Goal: Information Seeking & Learning: Learn about a topic

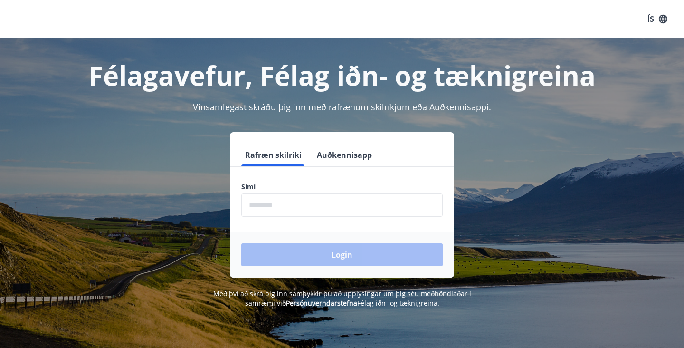
click at [356, 156] on button "Auðkennisapp" at bounding box center [344, 154] width 63 height 23
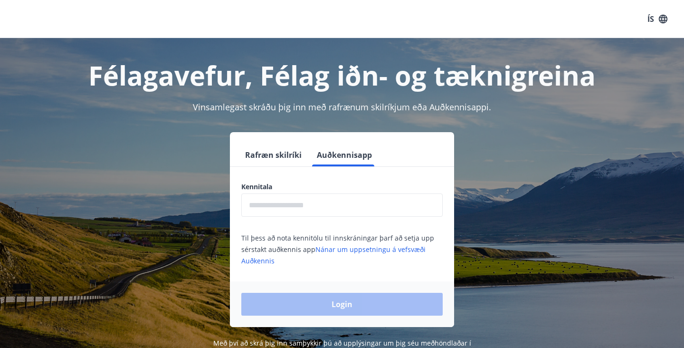
click at [334, 204] on input "text" at bounding box center [341, 204] width 201 height 23
type input "**********"
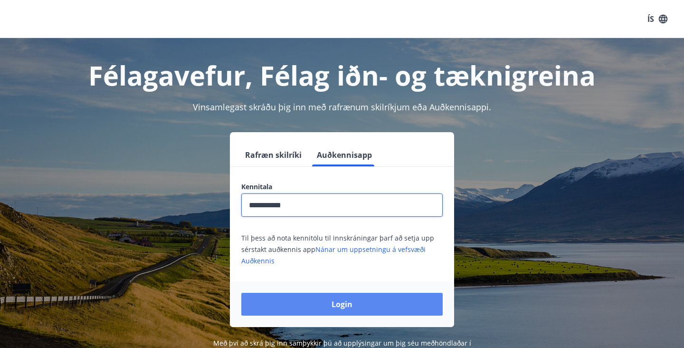
click at [343, 303] on button "Login" at bounding box center [341, 304] width 201 height 23
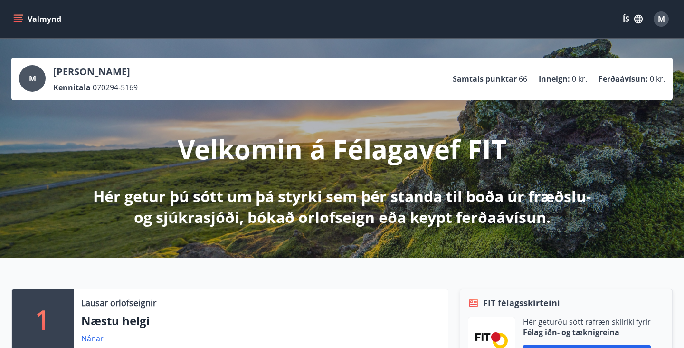
click at [564, 77] on p "Inneign :" at bounding box center [554, 79] width 31 height 10
click at [622, 82] on p "Ferðaávísun :" at bounding box center [622, 79] width 49 height 10
click at [473, 84] on p "Samtals punktar" at bounding box center [485, 79] width 64 height 10
click at [21, 18] on icon "menu" at bounding box center [17, 18] width 9 height 9
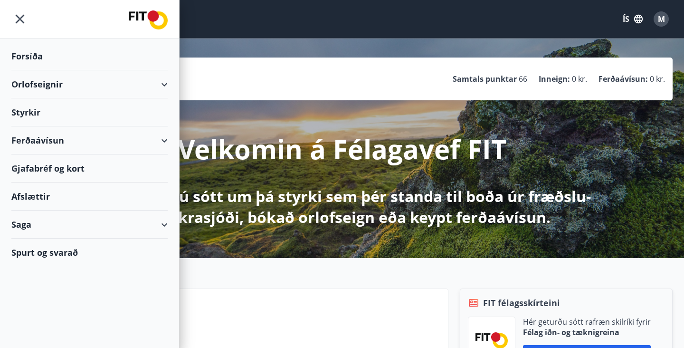
click at [40, 55] on div "Forsíða" at bounding box center [89, 56] width 156 height 28
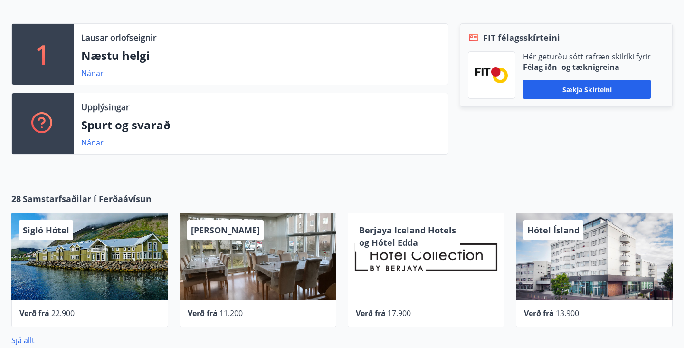
scroll to position [260, 0]
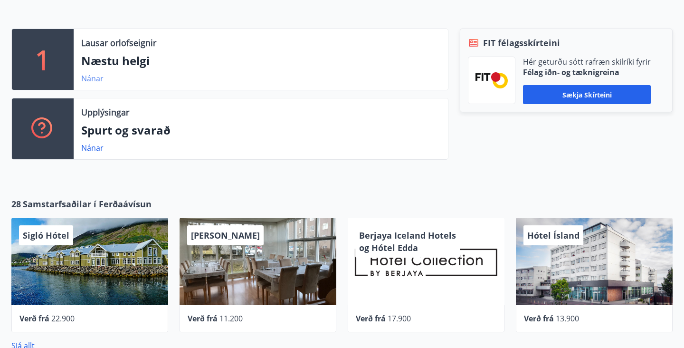
click at [90, 77] on link "Nánar" at bounding box center [92, 78] width 22 height 10
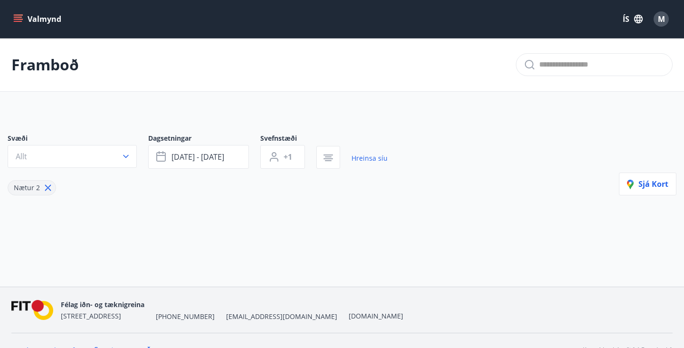
type input "*"
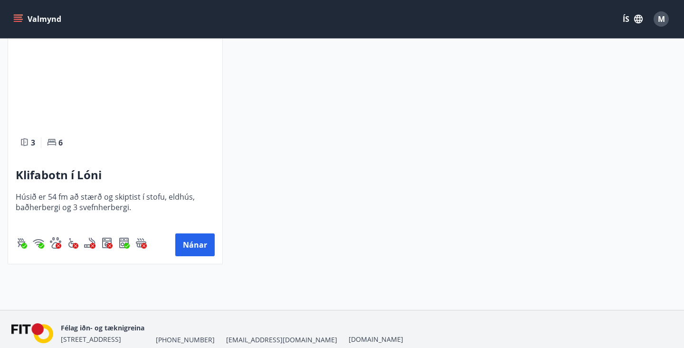
scroll to position [265, 0]
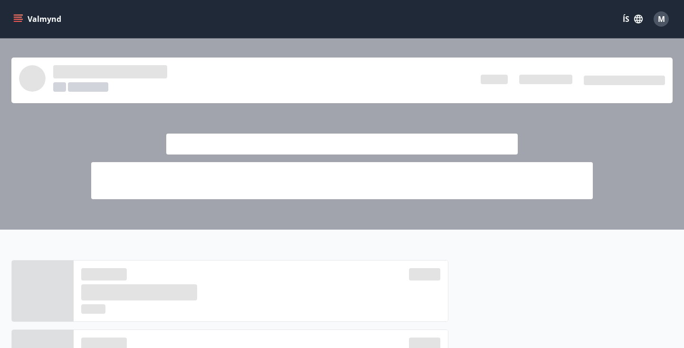
click at [21, 20] on icon "menu" at bounding box center [17, 18] width 9 height 9
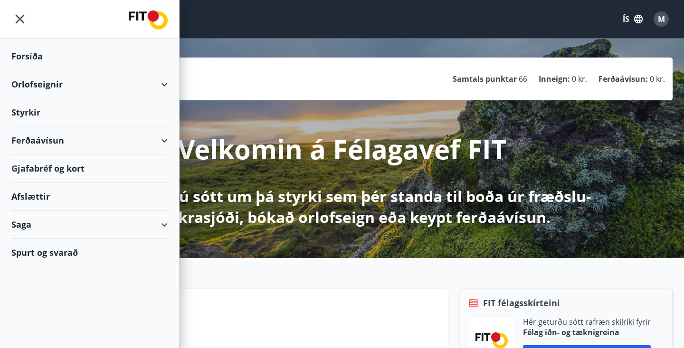
click at [52, 87] on div "Orlofseignir" at bounding box center [89, 84] width 156 height 28
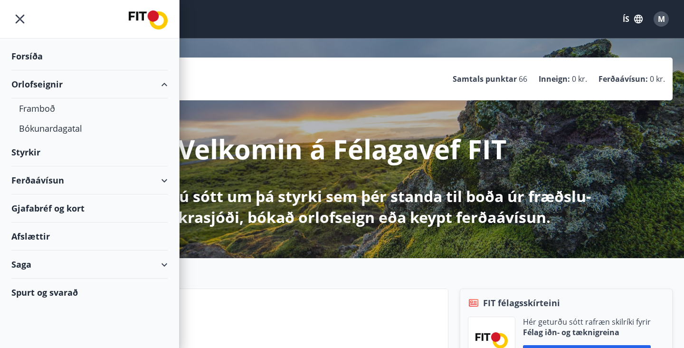
click at [52, 85] on div "Orlofseignir" at bounding box center [89, 84] width 156 height 28
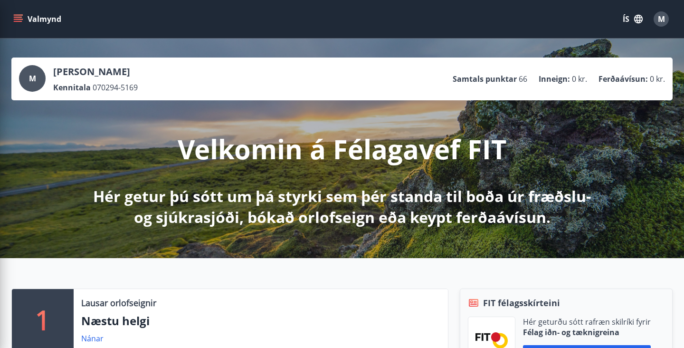
click at [424, 9] on div "Valmynd ÍS M" at bounding box center [341, 19] width 661 height 23
click at [625, 15] on button "ÍS" at bounding box center [632, 18] width 30 height 17
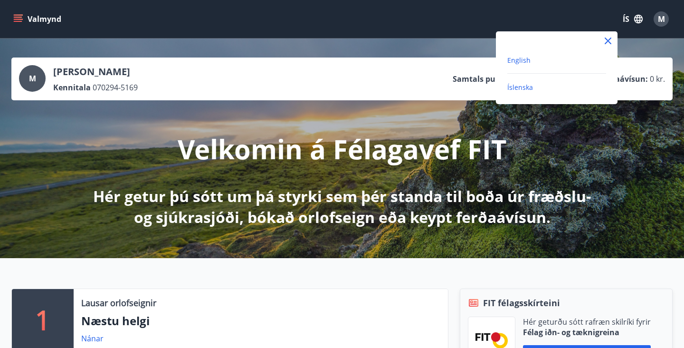
click at [524, 62] on span "English" at bounding box center [518, 60] width 23 height 9
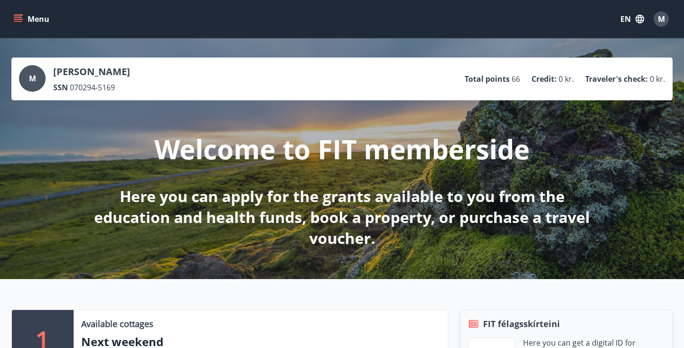
click at [20, 20] on icon "menu" at bounding box center [17, 18] width 9 height 9
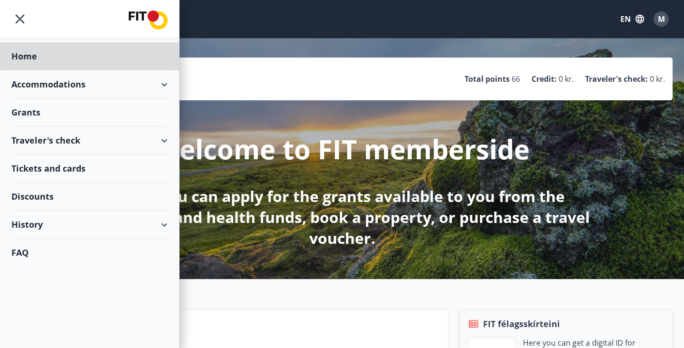
click at [31, 70] on div "Grants" at bounding box center [89, 56] width 156 height 28
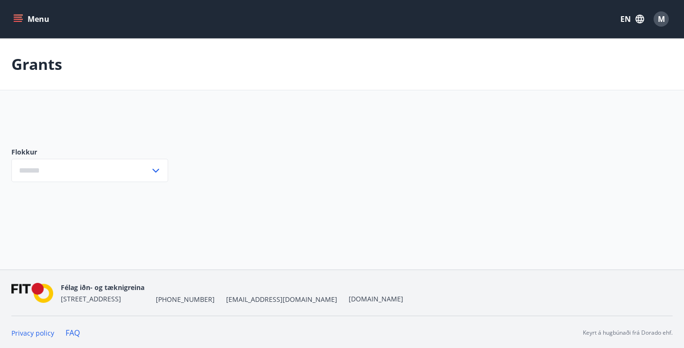
type input "***"
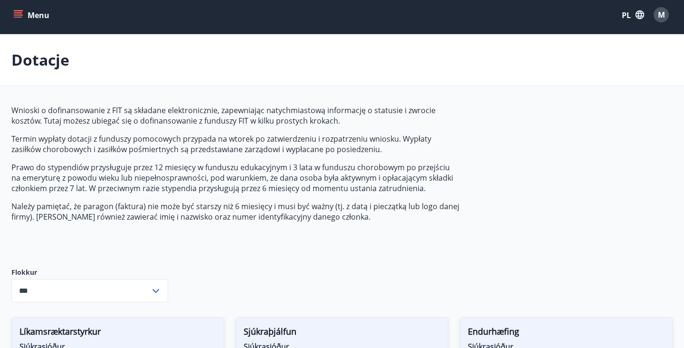
click at [625, 12] on font "PL" at bounding box center [626, 15] width 9 height 10
click at [521, 79] on font "Íslenska" at bounding box center [520, 83] width 26 height 9
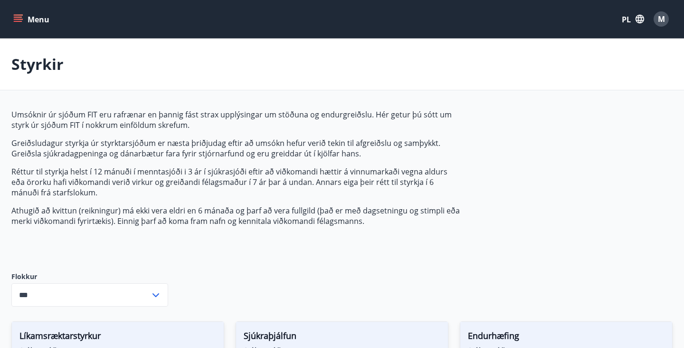
click at [625, 15] on font "PL" at bounding box center [626, 19] width 9 height 10
click at [519, 59] on font "angielski" at bounding box center [521, 60] width 28 height 9
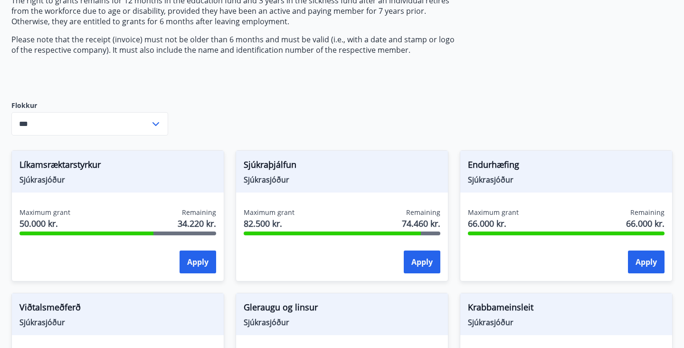
scroll to position [259, 0]
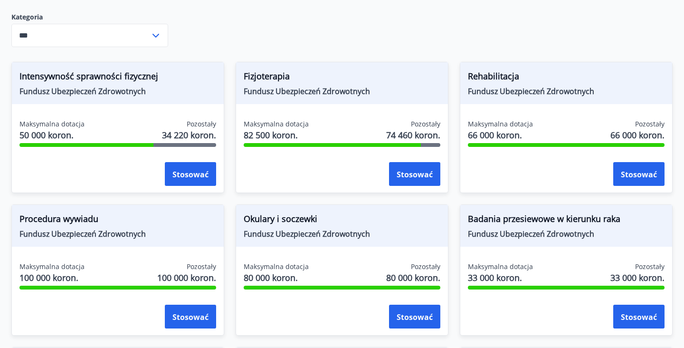
click at [512, 26] on div "Wnioski o dofinansowanie z FIT są składane elektronicznie, zapewniając natychmi…" at bounding box center [341, 312] width 661 height 924
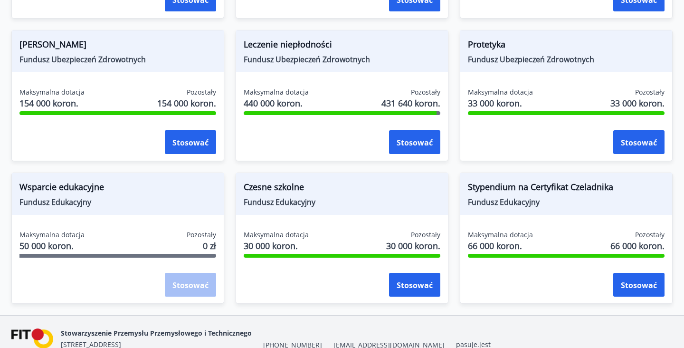
scroll to position [766, 0]
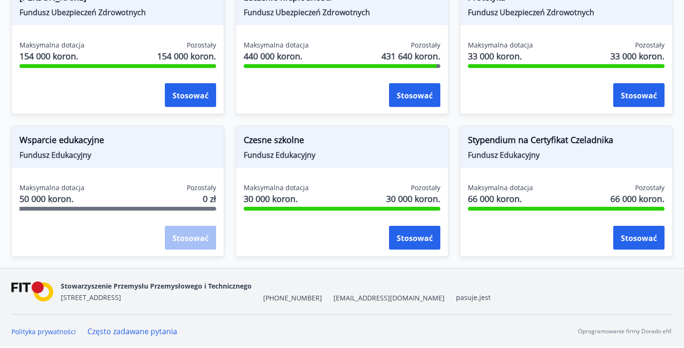
click at [512, 26] on div "Protetyka Fundusz Ubezpieczeń Zdrowotnych Maksymalna dotacja 33 000 koron. Pozo…" at bounding box center [566, 48] width 213 height 131
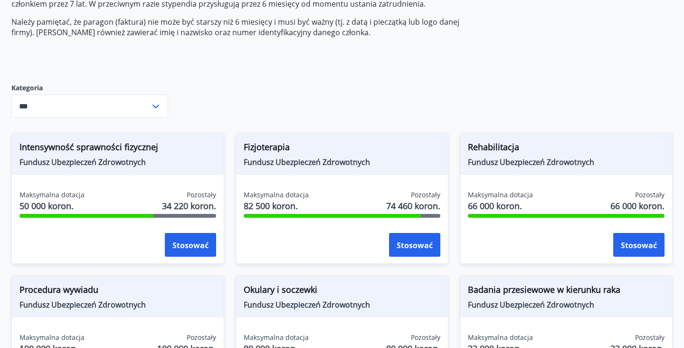
scroll to position [190, 0]
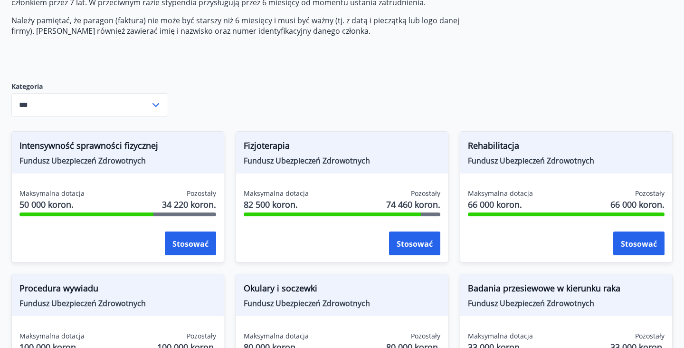
click at [132, 99] on input "***" at bounding box center [80, 104] width 139 height 23
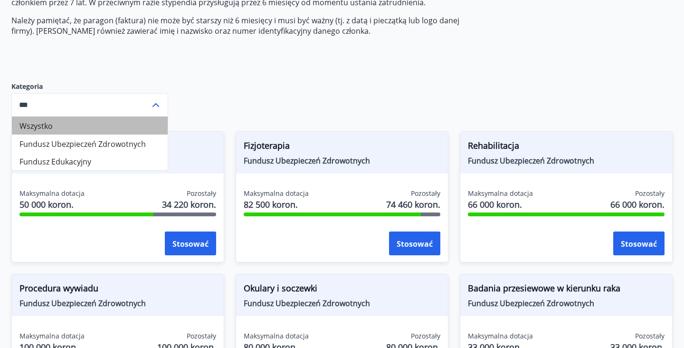
click at [123, 121] on li "Wszystko" at bounding box center [90, 125] width 156 height 18
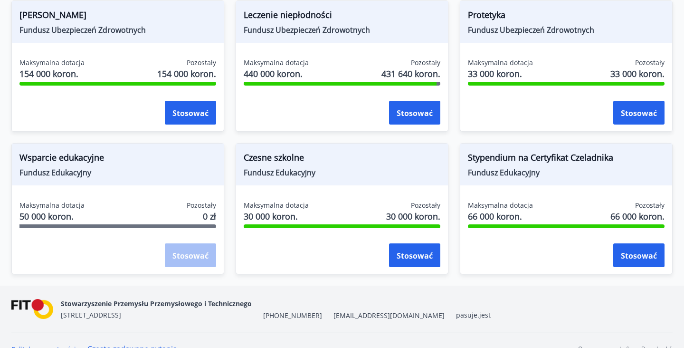
scroll to position [755, 0]
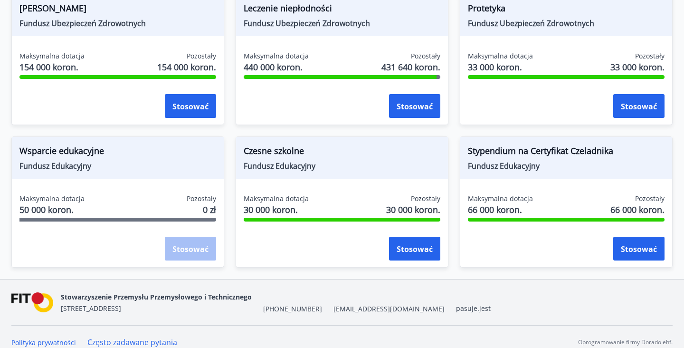
click at [618, 188] on div "Stypendium na Certyfikat Czeladnika Fundusz Edukacyjny Maksymalna dotacja 66 00…" at bounding box center [566, 201] width 213 height 131
click at [631, 244] on font "Stosować" at bounding box center [639, 249] width 36 height 10
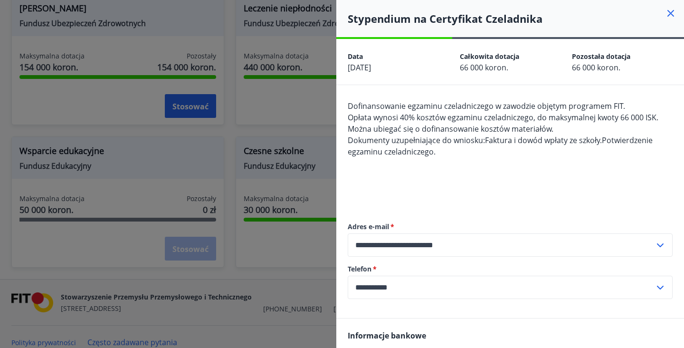
click at [308, 174] on div at bounding box center [342, 174] width 684 height 348
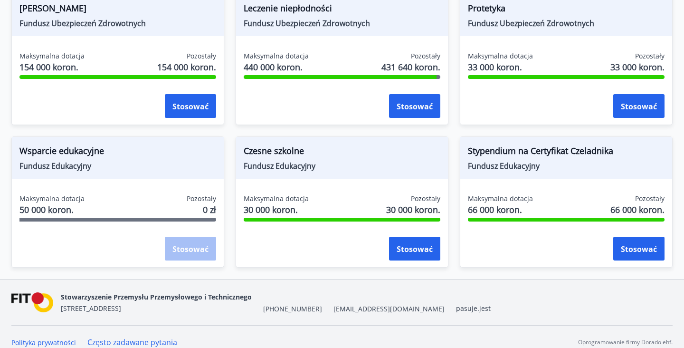
click at [198, 244] on div "Stosować" at bounding box center [190, 249] width 51 height 24
click at [89, 153] on font "Wsparcie edukacyjne" at bounding box center [61, 150] width 85 height 11
click at [57, 198] on font "Maksymalna dotacja" at bounding box center [51, 198] width 65 height 9
click at [62, 154] on font "Wsparcie edukacyjne" at bounding box center [61, 150] width 85 height 11
click at [62, 146] on font "Wsparcie edukacyjne" at bounding box center [61, 150] width 85 height 11
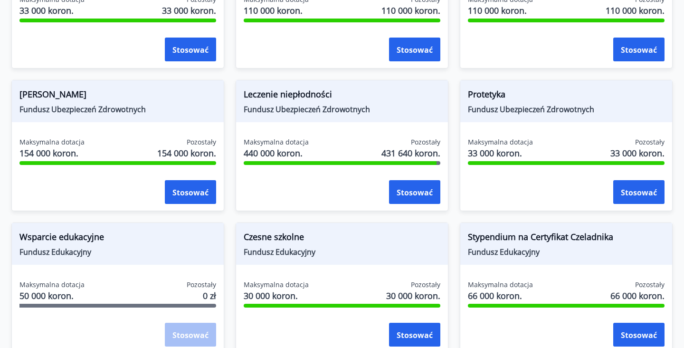
scroll to position [766, 0]
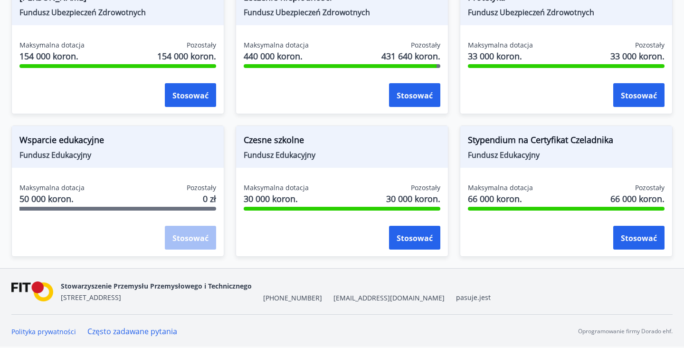
click at [109, 328] on font "Często zadawane pytania" at bounding box center [132, 331] width 90 height 10
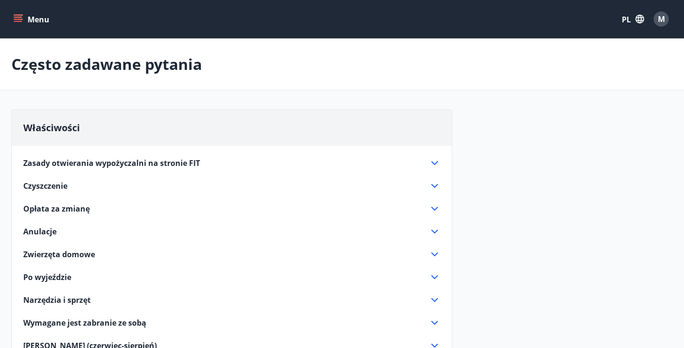
scroll to position [1, 0]
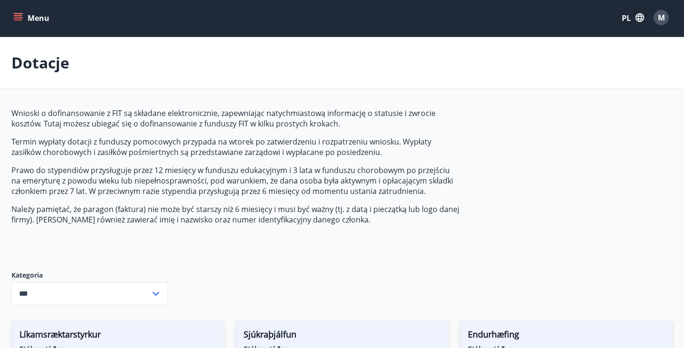
type input "***"
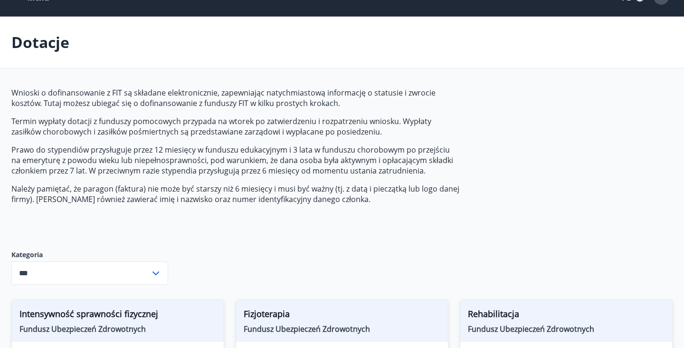
scroll to position [0, 0]
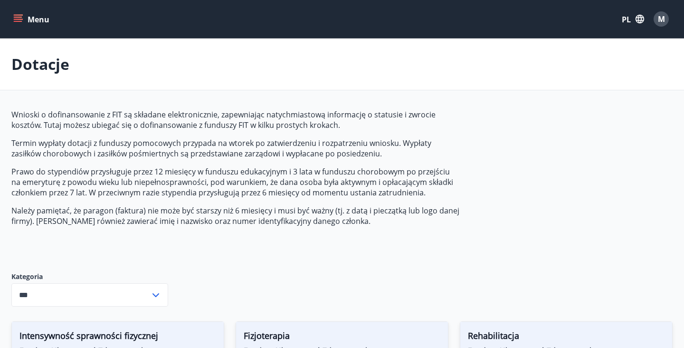
click at [48, 8] on div "Menu PL M" at bounding box center [341, 19] width 661 height 23
click at [45, 12] on button "Menu" at bounding box center [32, 18] width 42 height 17
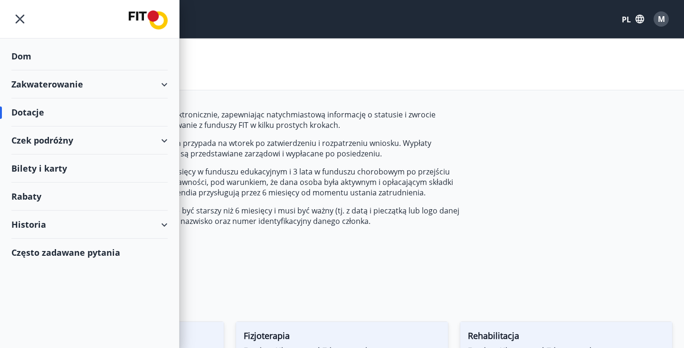
click at [57, 168] on font "Bilety i karty" at bounding box center [39, 167] width 56 height 11
click at [105, 226] on div "Historia" at bounding box center [89, 224] width 156 height 28
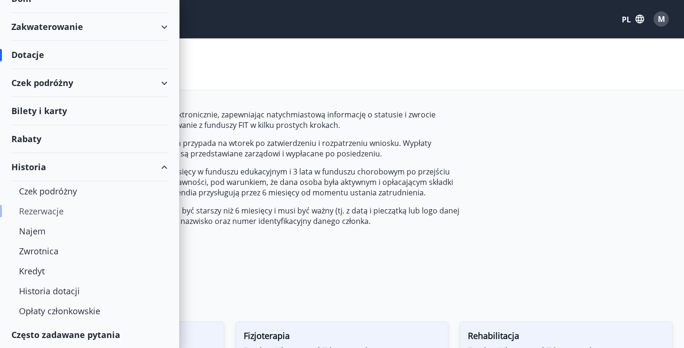
scroll to position [58, 0]
click at [54, 274] on div "Kredyt" at bounding box center [89, 270] width 141 height 20
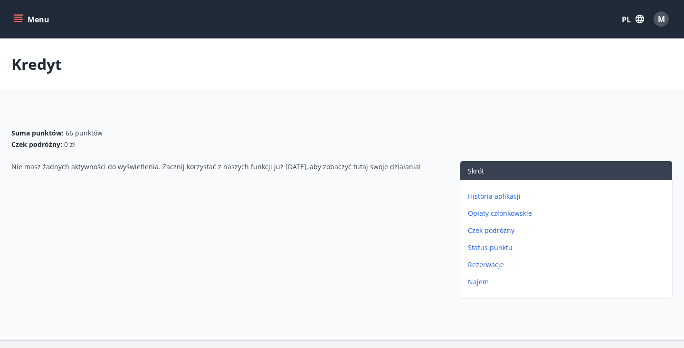
click at [483, 196] on font "Historia aplikacji" at bounding box center [494, 195] width 53 height 9
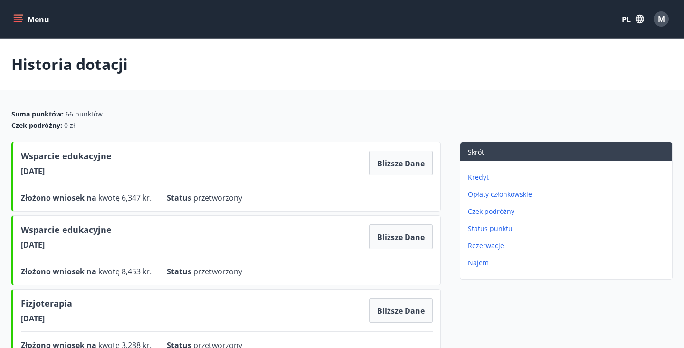
click at [30, 26] on button "Menu" at bounding box center [32, 18] width 42 height 17
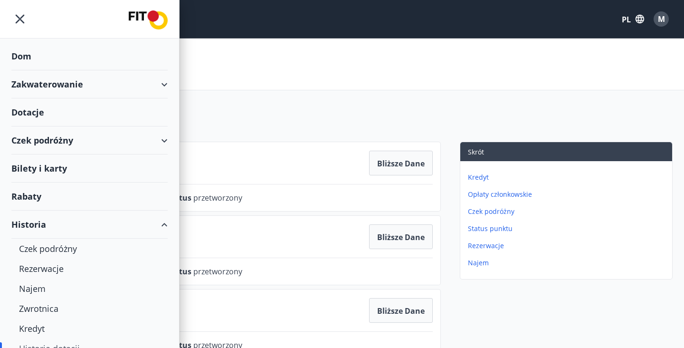
click at [35, 56] on div "Dom" at bounding box center [89, 56] width 156 height 28
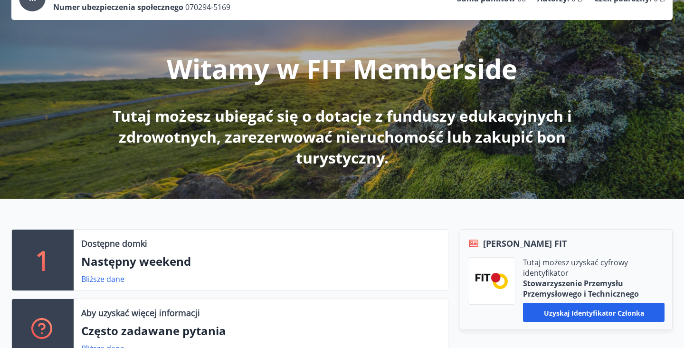
scroll to position [124, 0]
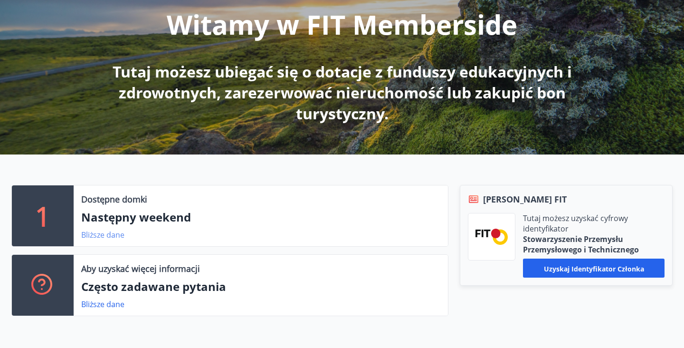
click at [109, 235] on font "Bliższe dane" at bounding box center [102, 234] width 43 height 10
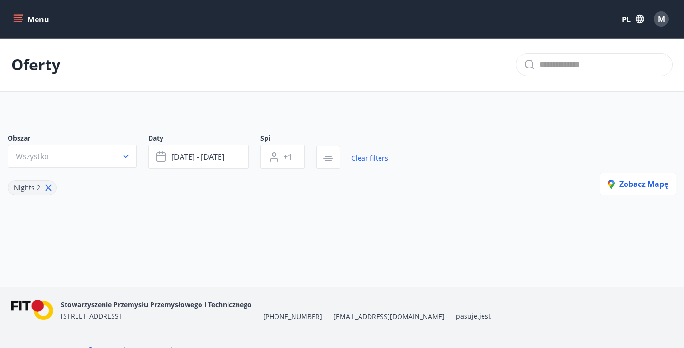
type input "*"
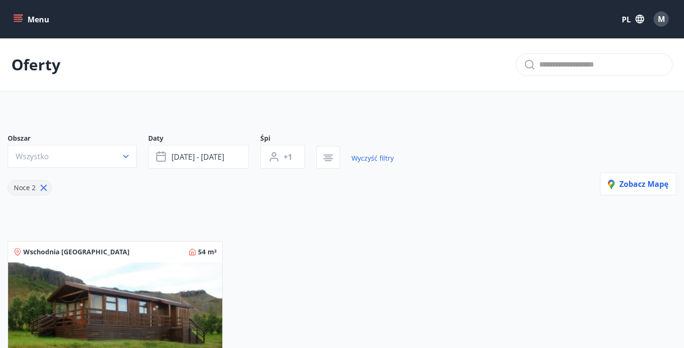
click at [28, 28] on div "Menu PL M" at bounding box center [341, 19] width 661 height 23
click at [28, 25] on button "Menu" at bounding box center [32, 18] width 42 height 17
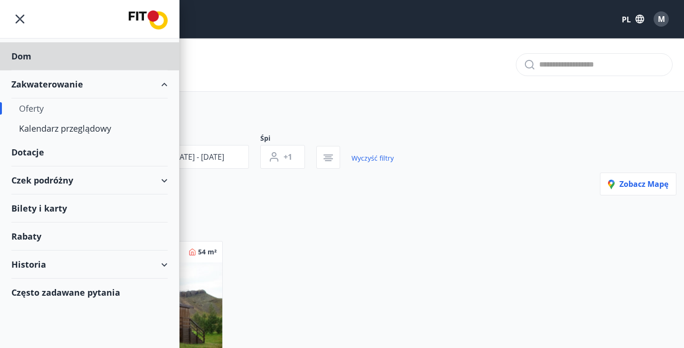
click at [32, 70] on div "Dotacje" at bounding box center [89, 56] width 156 height 28
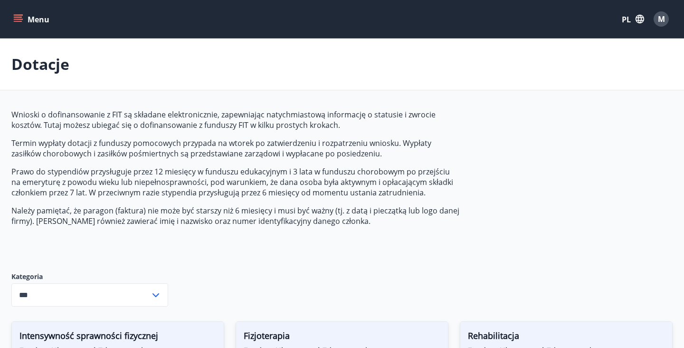
scroll to position [101, 0]
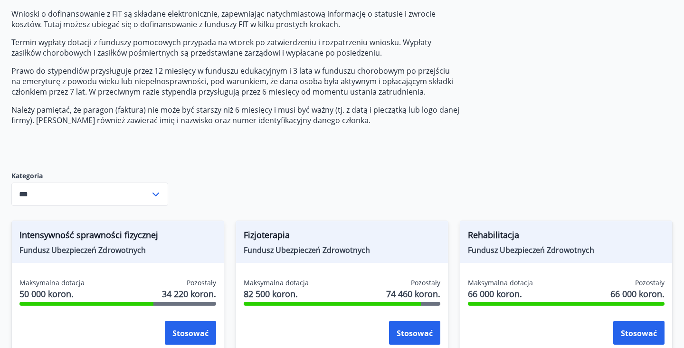
click at [134, 192] on input "***" at bounding box center [80, 193] width 139 height 23
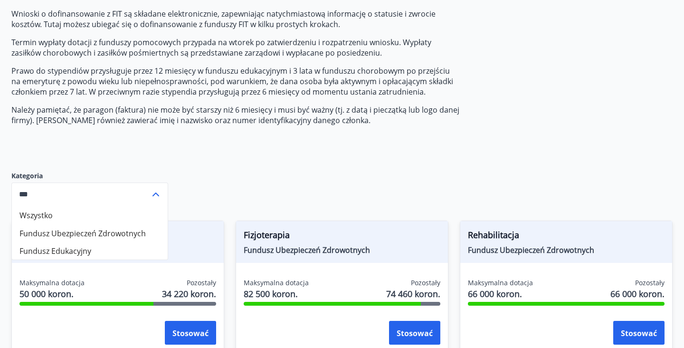
click at [116, 255] on li "Fundusz Edukacyjny" at bounding box center [90, 250] width 156 height 18
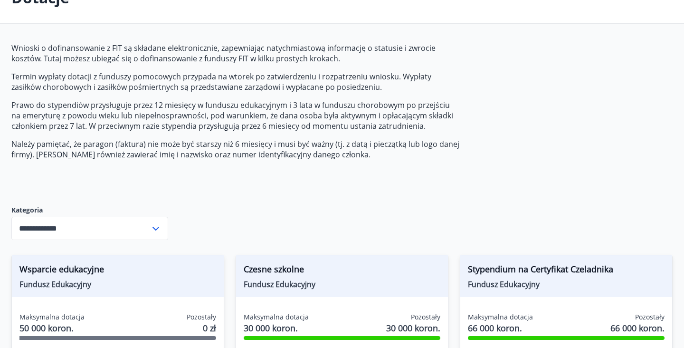
scroll to position [196, 0]
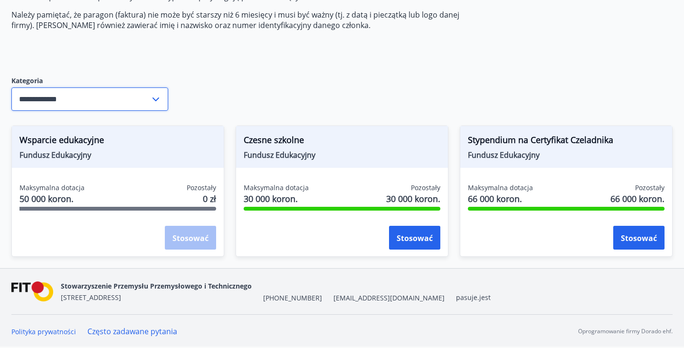
click at [107, 89] on input "**********" at bounding box center [80, 98] width 139 height 23
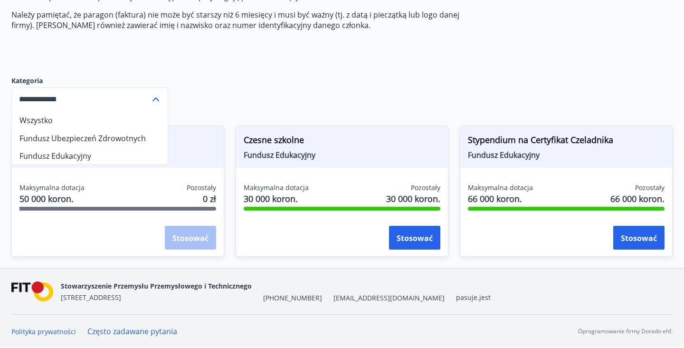
click at [100, 122] on li "Wszystko" at bounding box center [90, 120] width 156 height 18
type input "***"
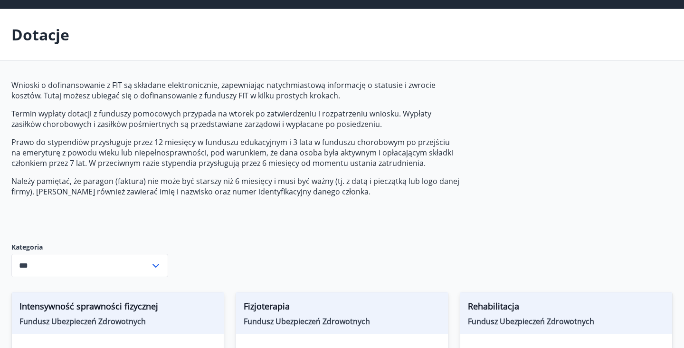
scroll to position [0, 0]
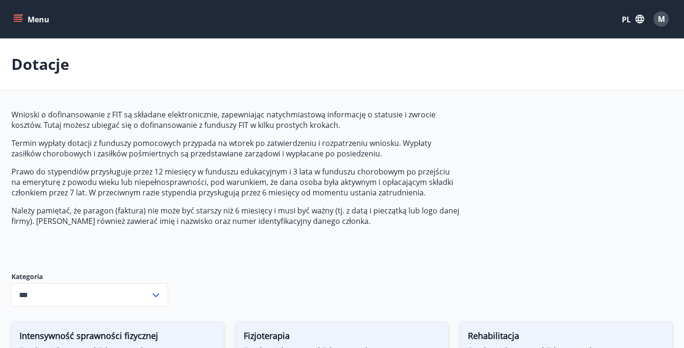
click at [665, 18] on div "M" at bounding box center [660, 18] width 15 height 15
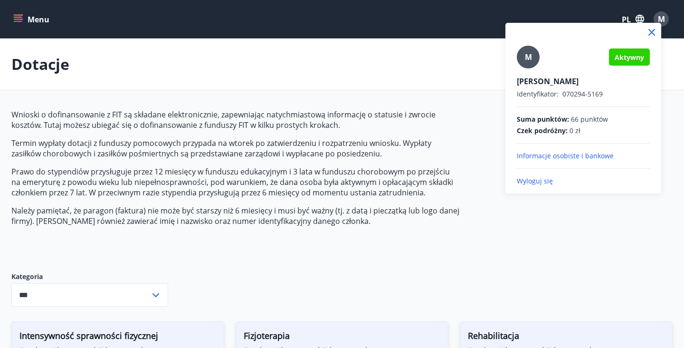
click at [633, 57] on font "Aktywny" at bounding box center [629, 57] width 29 height 9
click at [529, 55] on font "M" at bounding box center [528, 57] width 7 height 10
click at [529, 70] on input "M" at bounding box center [581, 75] width 129 height 10
click at [653, 28] on icon at bounding box center [651, 32] width 11 height 11
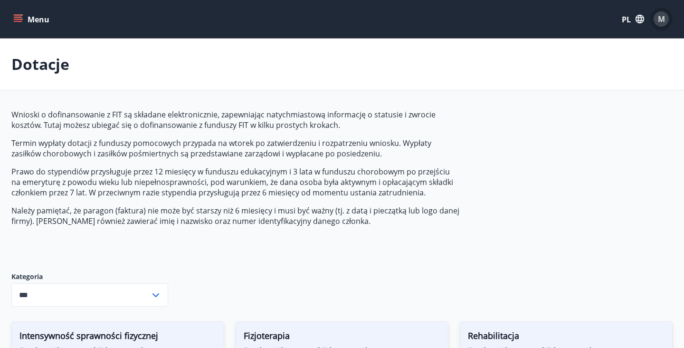
click at [660, 23] on font "M" at bounding box center [661, 19] width 7 height 10
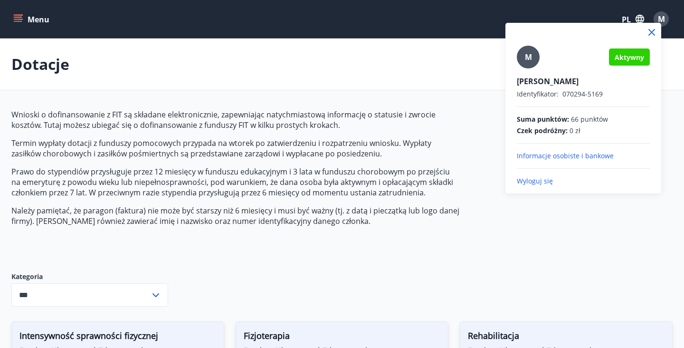
click at [660, 23] on div at bounding box center [583, 32] width 156 height 19
click at [103, 153] on div at bounding box center [342, 174] width 684 height 348
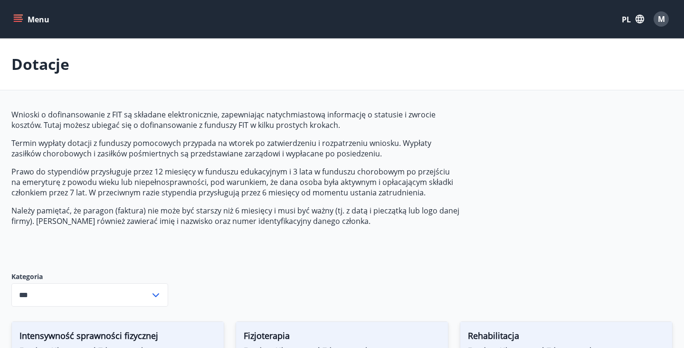
click at [17, 21] on icon "menu" at bounding box center [18, 21] width 9 height 1
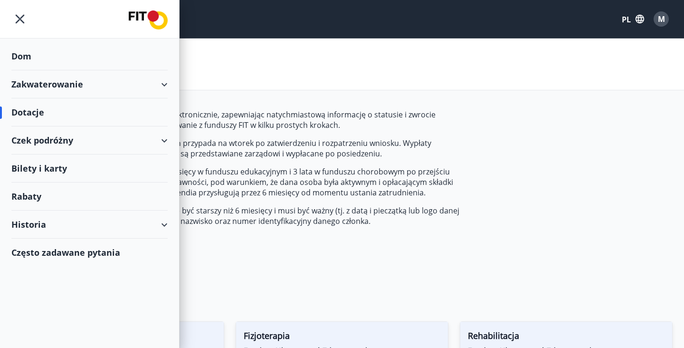
click at [42, 227] on font "Historia" at bounding box center [28, 223] width 35 height 11
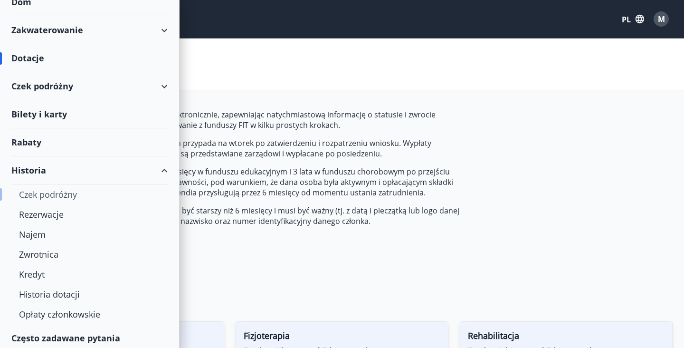
scroll to position [58, 0]
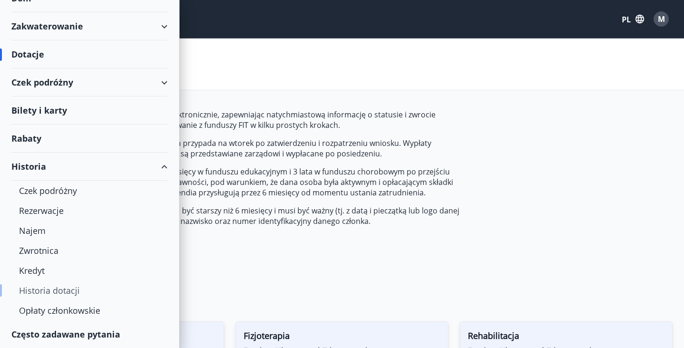
click at [61, 293] on font "Historia dotacji" at bounding box center [49, 289] width 61 height 11
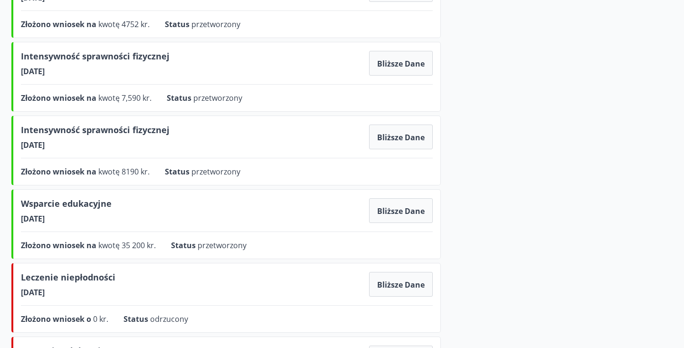
scroll to position [393, 0]
click at [396, 205] on button "Bliższe dane" at bounding box center [401, 211] width 64 height 25
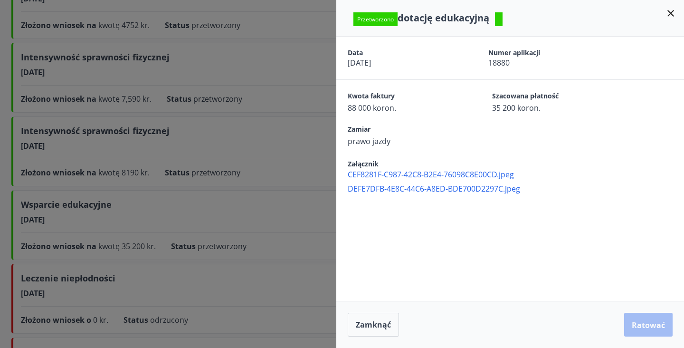
click at [393, 190] on font "DEFE7DFB-4E8C-44C6-A8ED-BDE700D2297C.jpeg" at bounding box center [434, 188] width 172 height 10
click at [466, 175] on font "CEF8281F-C987-42C8-B2E4-76098C8E00CD.jpeg" at bounding box center [431, 174] width 166 height 10
click at [378, 323] on font "Zamknąć" at bounding box center [373, 324] width 35 height 10
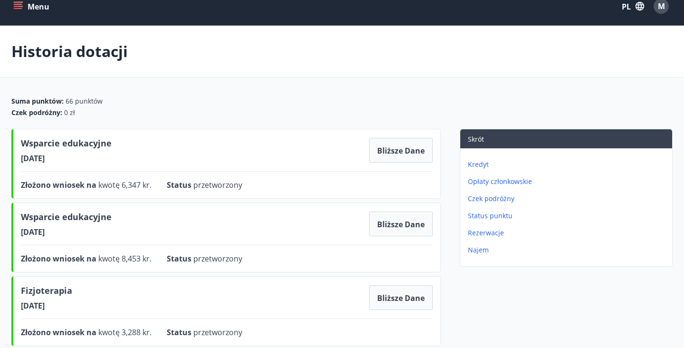
scroll to position [0, 0]
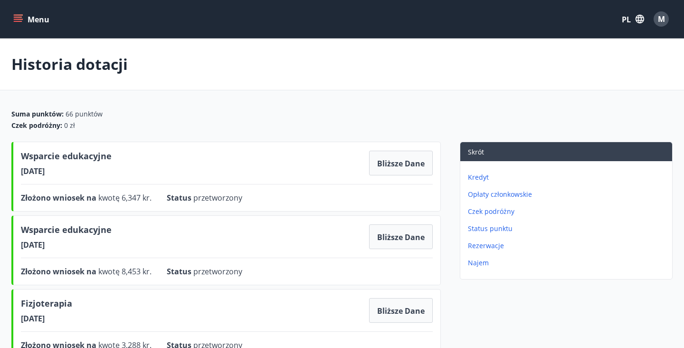
click at [49, 24] on button "Menu" at bounding box center [32, 18] width 42 height 17
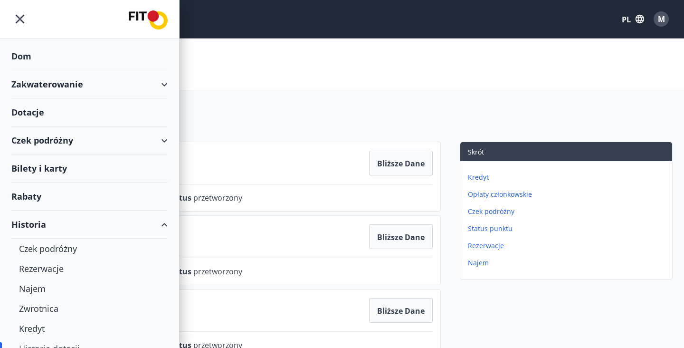
click at [31, 62] on font "Dotacje" at bounding box center [21, 55] width 20 height 11
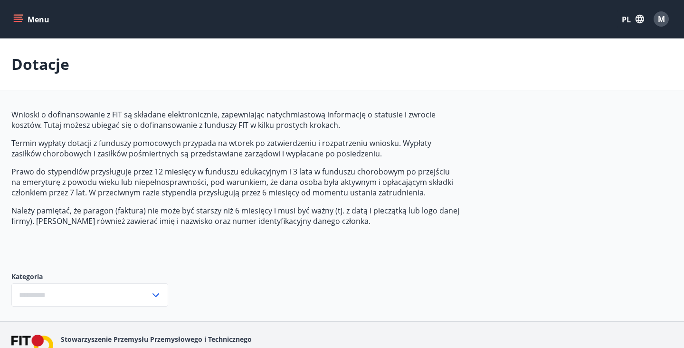
type input "***"
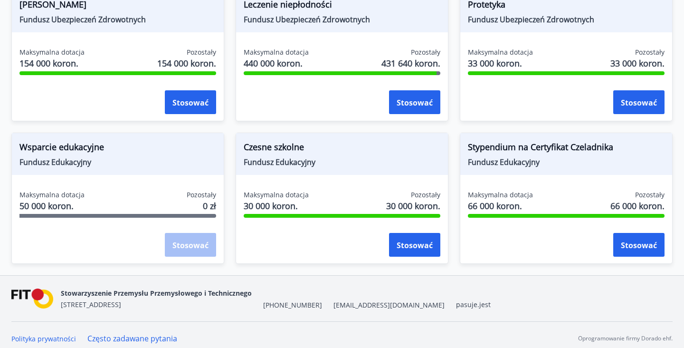
scroll to position [766, 0]
